Goal: Task Accomplishment & Management: Manage account settings

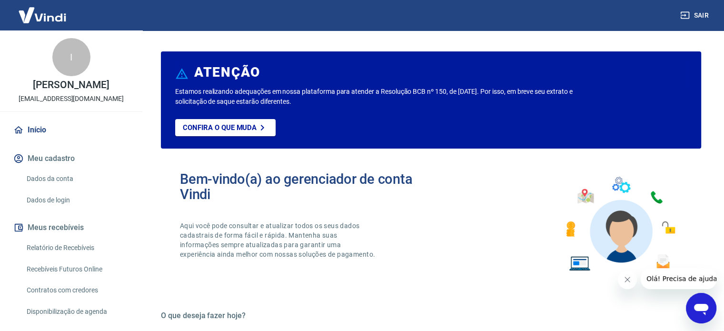
click at [80, 103] on p "[EMAIL_ADDRESS][DOMAIN_NAME]" at bounding box center [71, 99] width 105 height 10
click at [48, 158] on button "Meu cadastro" at bounding box center [71, 158] width 120 height 21
click at [47, 178] on link "Dados da conta" at bounding box center [77, 179] width 108 height 20
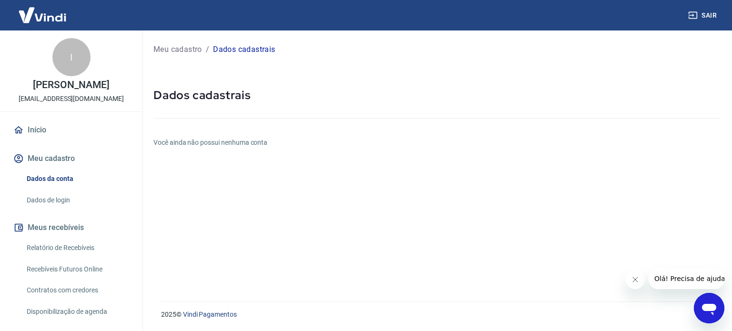
click at [187, 145] on h6 "Você ainda não possui nenhuma conta" at bounding box center [436, 143] width 567 height 10
click at [633, 281] on icon "Fechar mensagem da empresa" at bounding box center [635, 280] width 8 height 8
click at [39, 203] on link "Dados de login" at bounding box center [77, 201] width 108 height 20
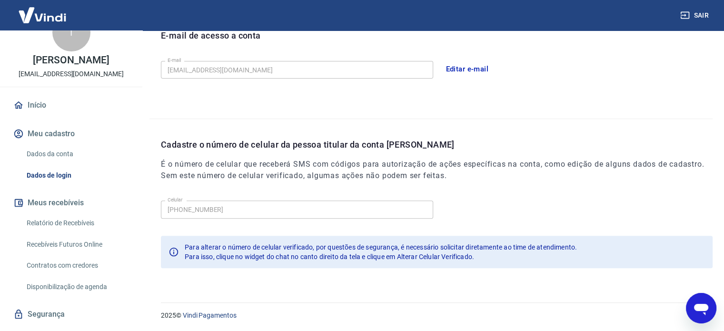
scroll to position [47, 0]
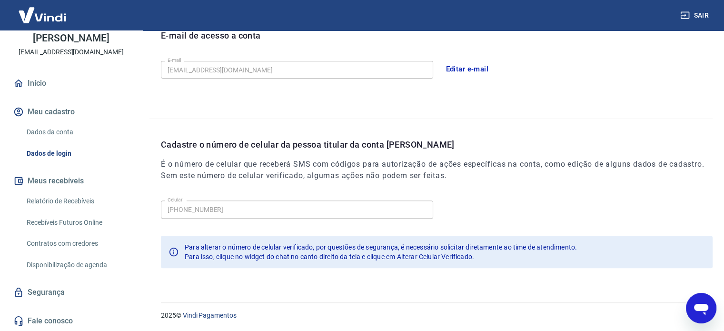
click at [18, 80] on icon at bounding box center [18, 84] width 9 height 8
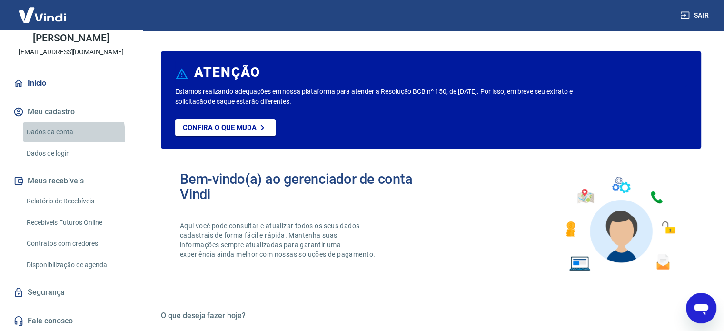
click at [60, 134] on link "Dados da conta" at bounding box center [77, 132] width 108 height 20
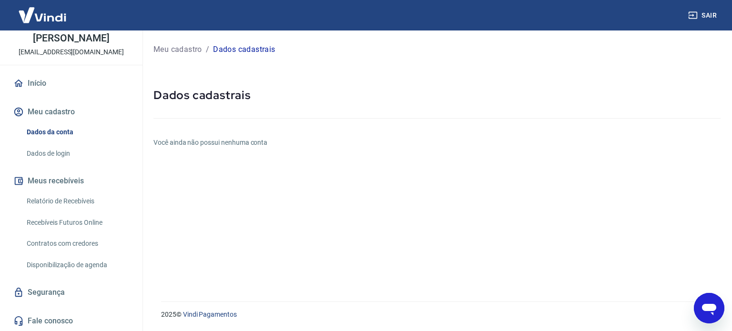
click at [268, 50] on p "Dados cadastrais" at bounding box center [244, 49] width 62 height 11
